Goal: Navigation & Orientation: Understand site structure

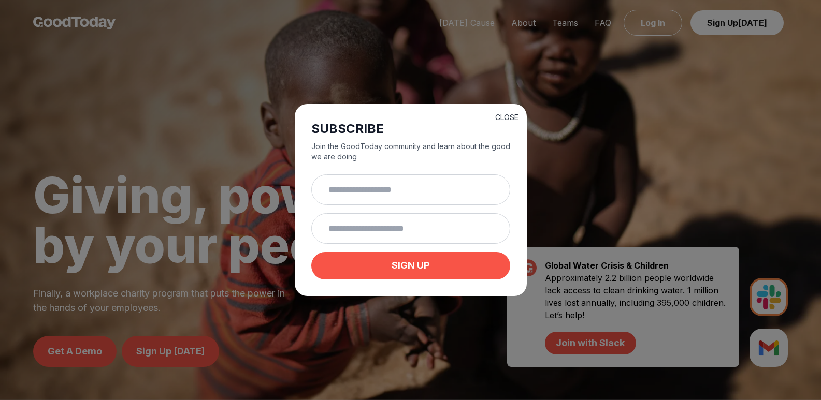
click at [504, 115] on button "CLOSE" at bounding box center [506, 117] width 23 height 10
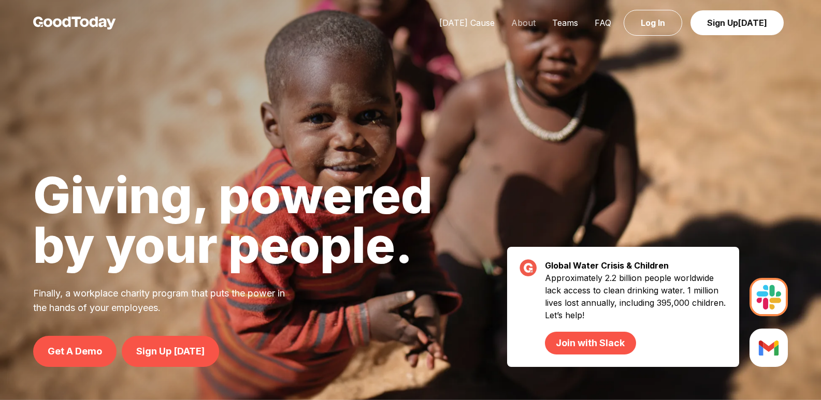
click at [527, 23] on link "About" at bounding box center [523, 23] width 41 height 10
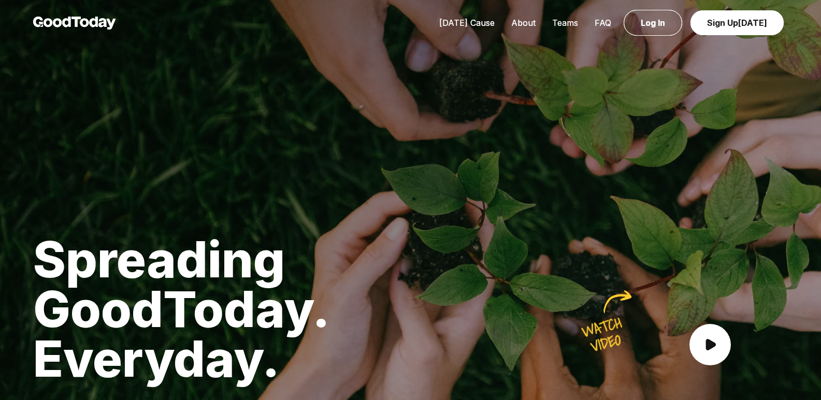
click at [563, 22] on link "Teams" at bounding box center [565, 23] width 42 height 10
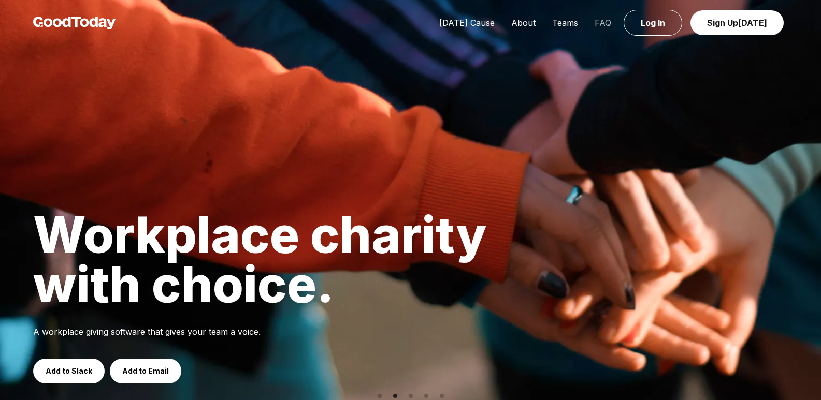
click at [598, 21] on link "FAQ" at bounding box center [602, 23] width 33 height 10
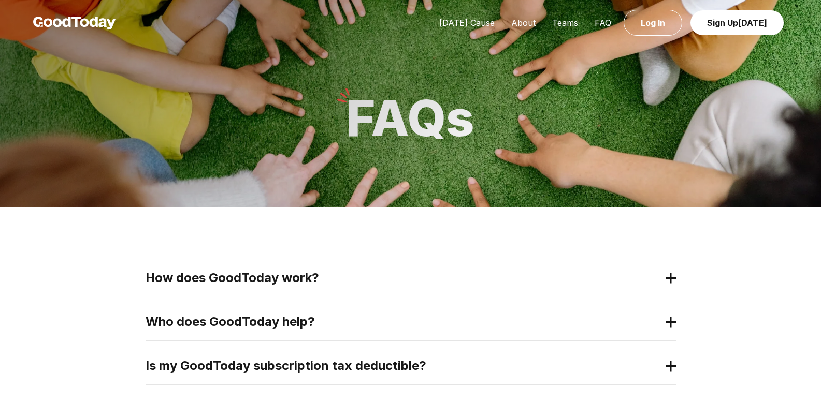
click at [671, 279] on 2 at bounding box center [671, 278] width 0 height 10
